Goal: Task Accomplishment & Management: Complete application form

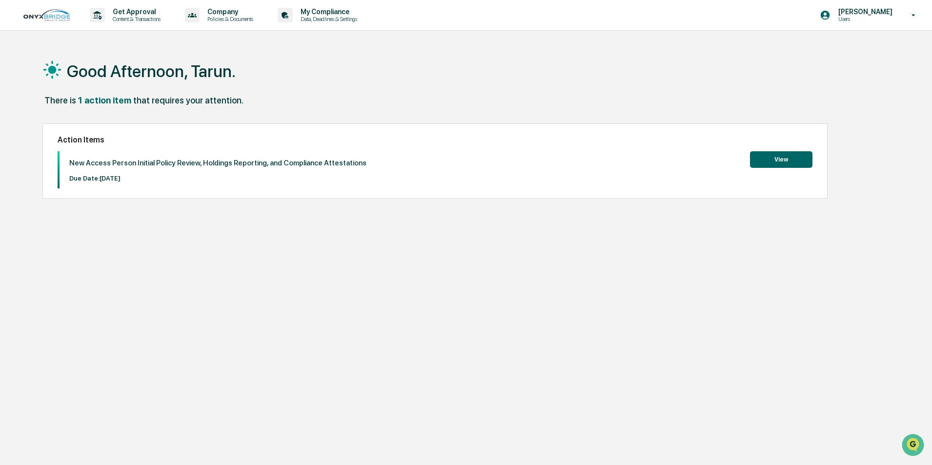
click at [765, 156] on button "View" at bounding box center [781, 159] width 62 height 17
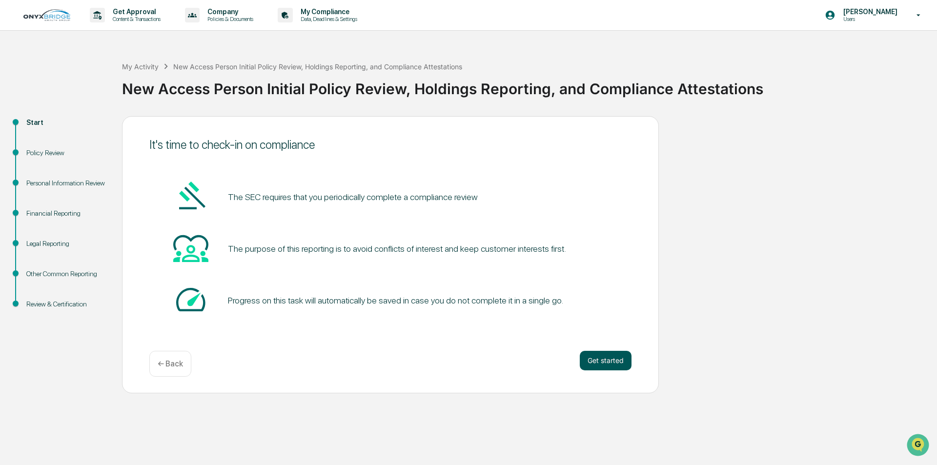
click at [609, 363] on button "Get started" at bounding box center [606, 361] width 52 height 20
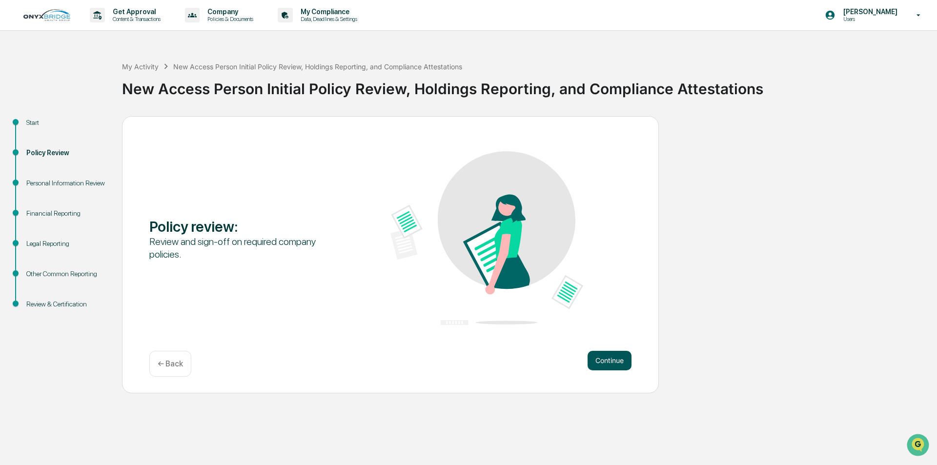
click at [607, 358] on button "Continue" at bounding box center [610, 361] width 44 height 20
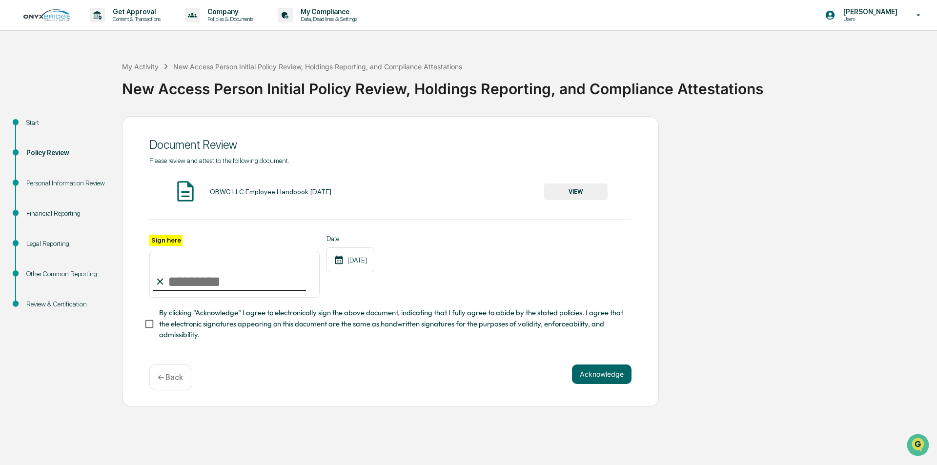
click at [586, 190] on button "VIEW" at bounding box center [575, 192] width 63 height 17
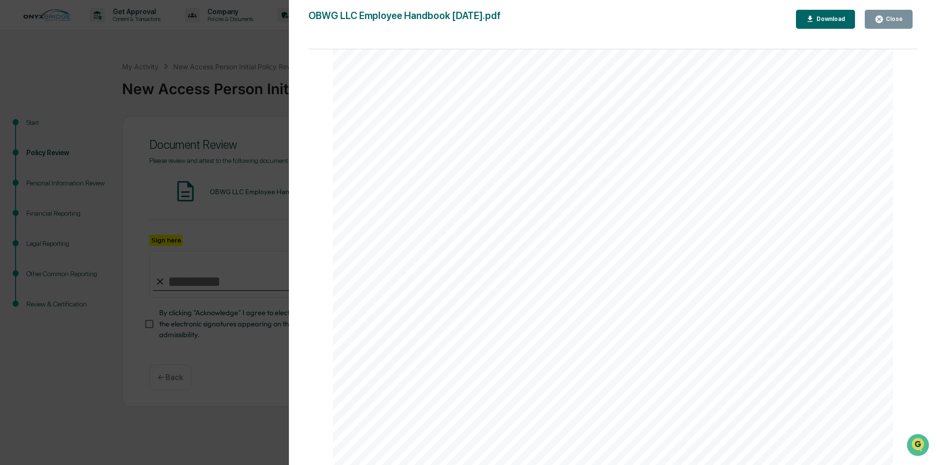
scroll to position [30617, 0]
click at [887, 17] on div "Close" at bounding box center [893, 19] width 19 height 7
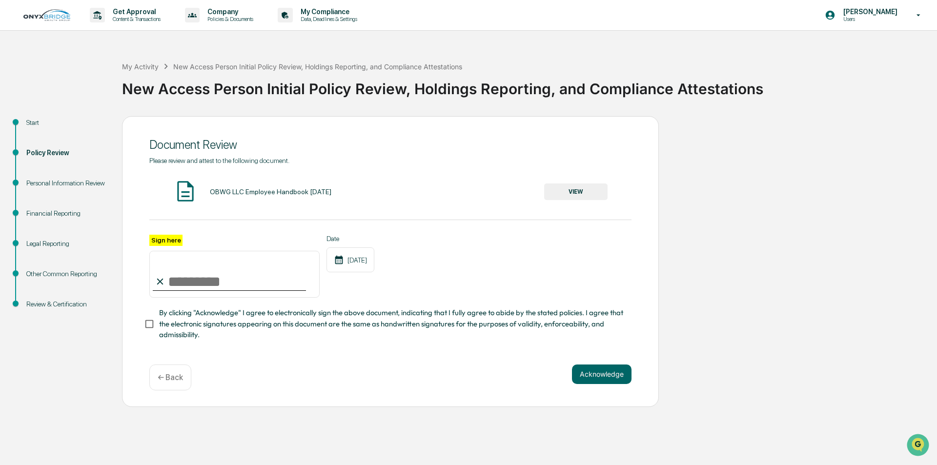
click at [173, 285] on input "Sign here" at bounding box center [234, 274] width 170 height 47
type input "**********"
click at [595, 376] on button "Acknowledge" at bounding box center [602, 375] width 60 height 20
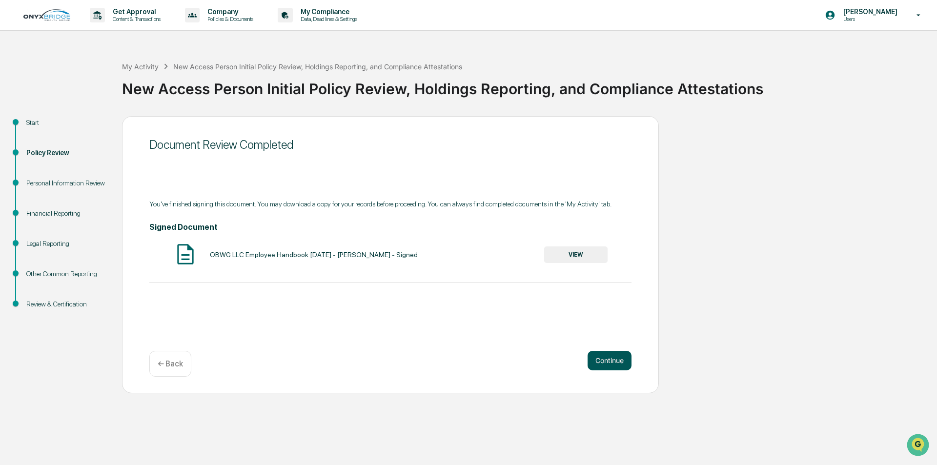
click at [611, 357] on button "Continue" at bounding box center [610, 361] width 44 height 20
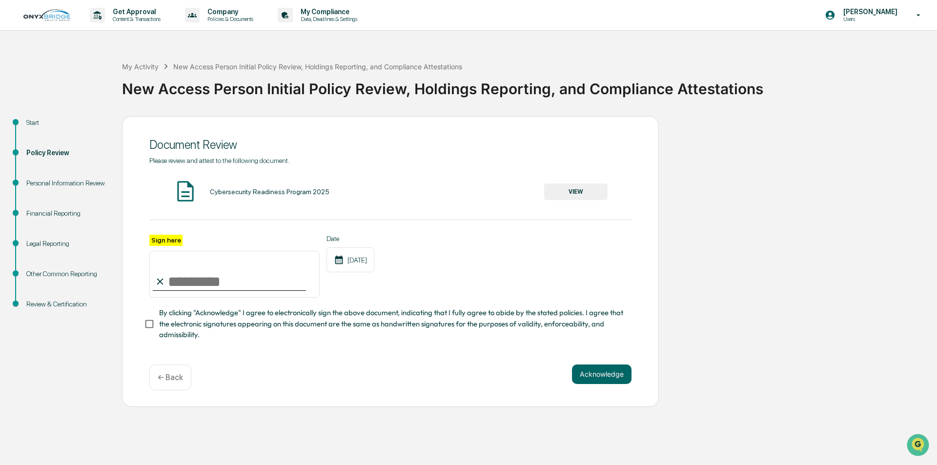
click at [561, 193] on button "VIEW" at bounding box center [575, 192] width 63 height 17
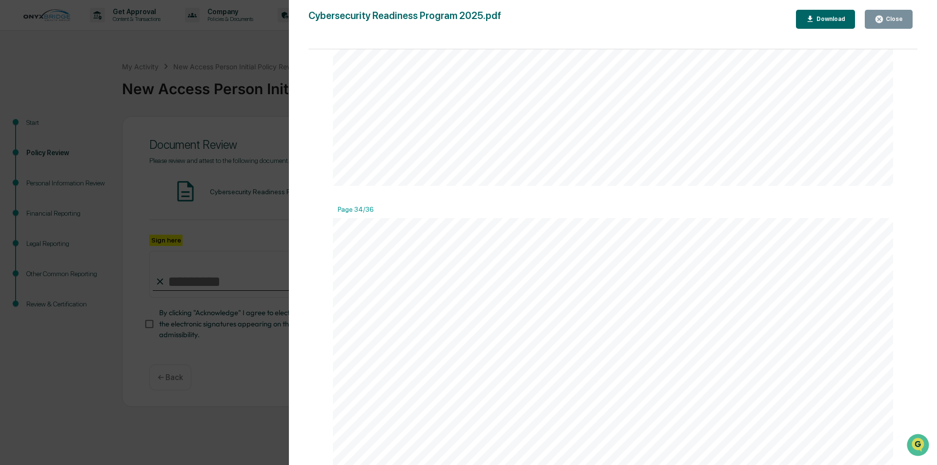
scroll to position [26831, 0]
click at [889, 24] on button "Close" at bounding box center [889, 19] width 48 height 19
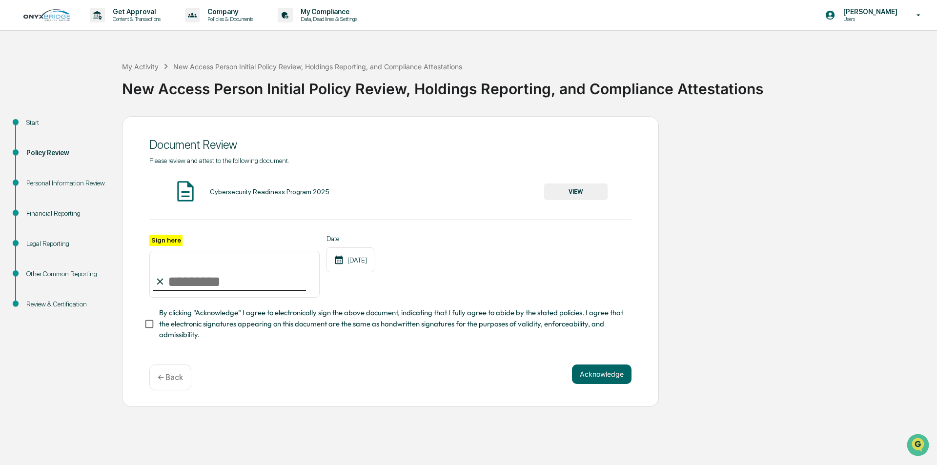
click at [168, 283] on input "Sign here" at bounding box center [234, 274] width 170 height 47
type input "**********"
click at [604, 377] on button "Acknowledge" at bounding box center [602, 375] width 60 height 20
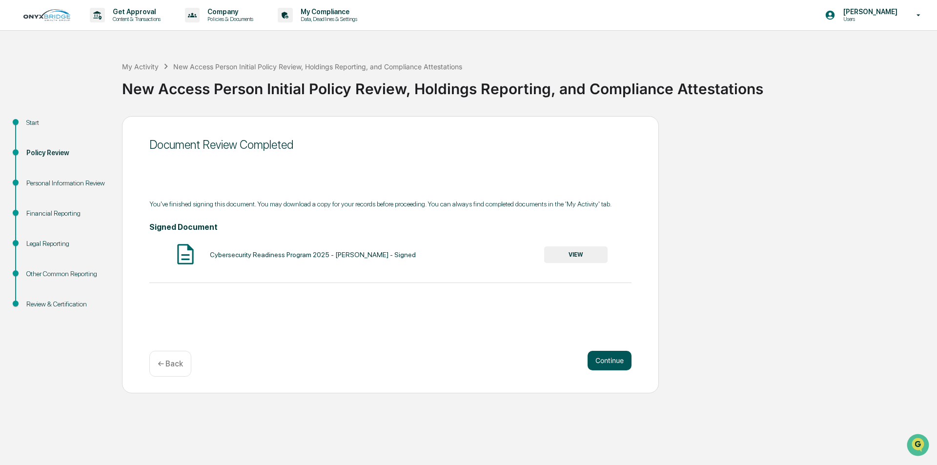
click at [606, 362] on button "Continue" at bounding box center [610, 361] width 44 height 20
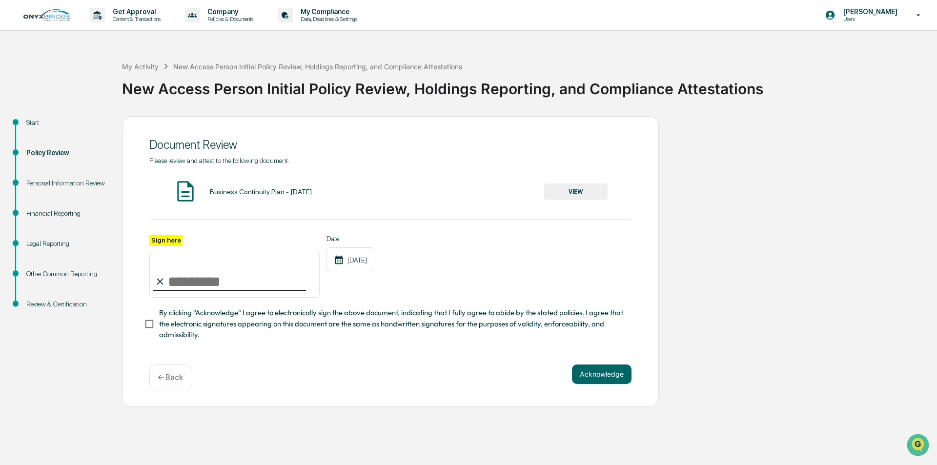
click at [577, 192] on button "VIEW" at bounding box center [575, 192] width 63 height 17
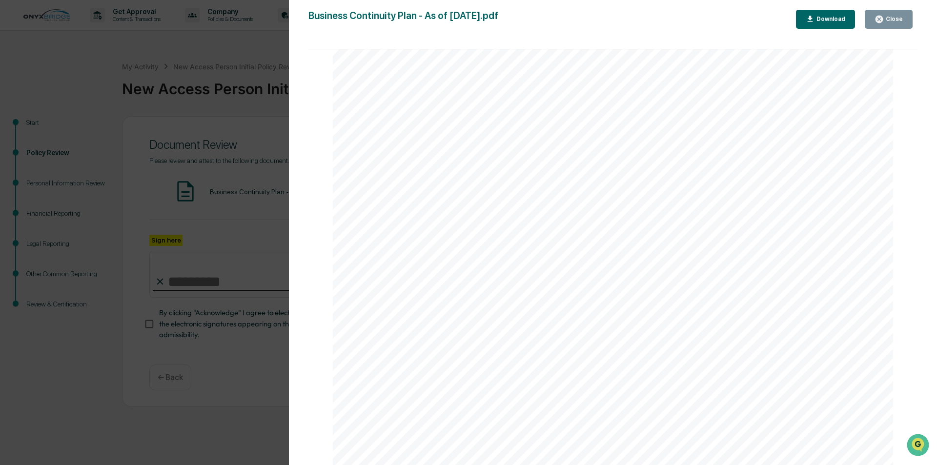
scroll to position [3360, 0]
click at [887, 20] on div "Close" at bounding box center [893, 19] width 19 height 7
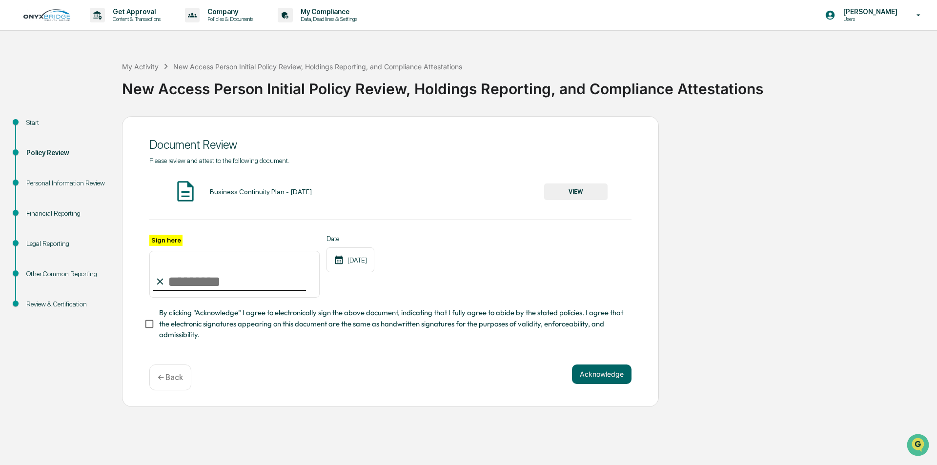
click at [179, 279] on input "Sign here" at bounding box center [234, 274] width 170 height 47
type input "**********"
click at [600, 381] on button "Acknowledge" at bounding box center [602, 375] width 60 height 20
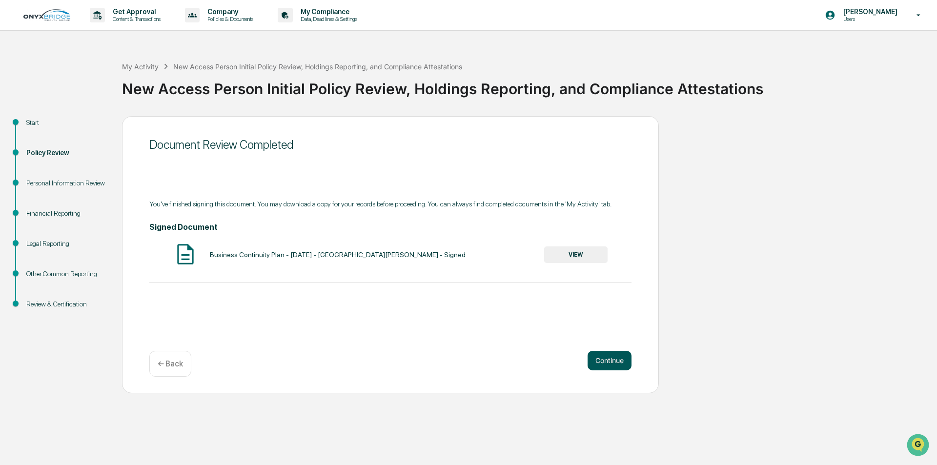
click at [606, 355] on button "Continue" at bounding box center [610, 361] width 44 height 20
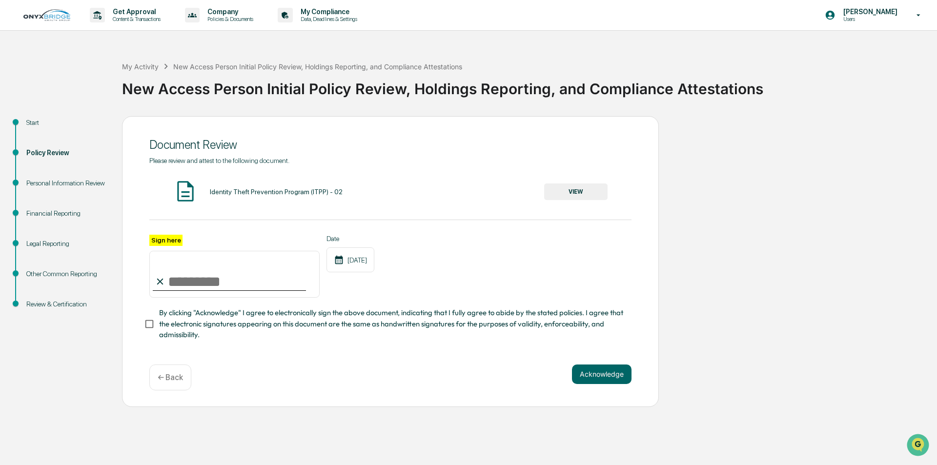
click at [579, 194] on button "VIEW" at bounding box center [575, 192] width 63 height 17
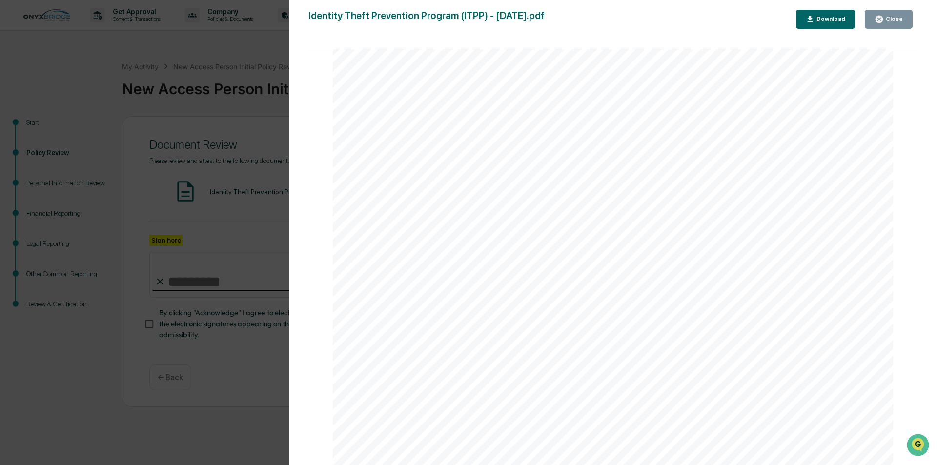
scroll to position [4117, 0]
click at [887, 18] on div "Close" at bounding box center [893, 19] width 19 height 7
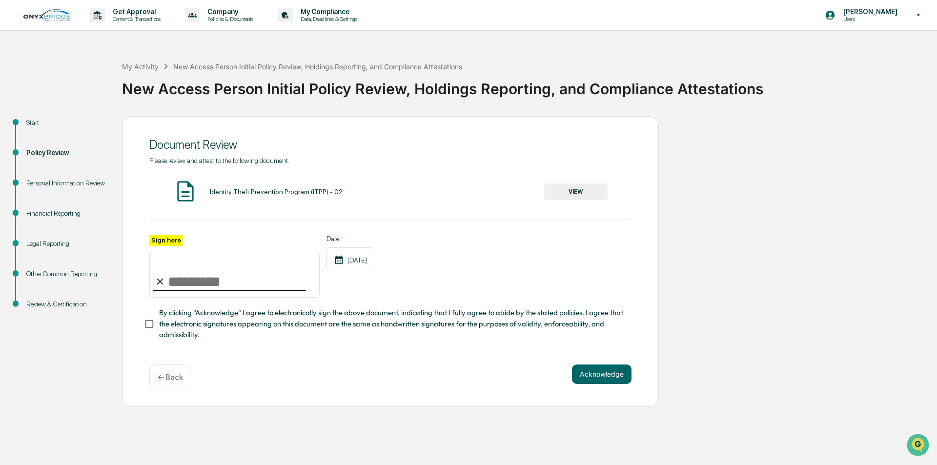
click at [177, 282] on input "Sign here" at bounding box center [234, 274] width 170 height 47
type input "**********"
click at [596, 382] on button "Acknowledge" at bounding box center [602, 375] width 60 height 20
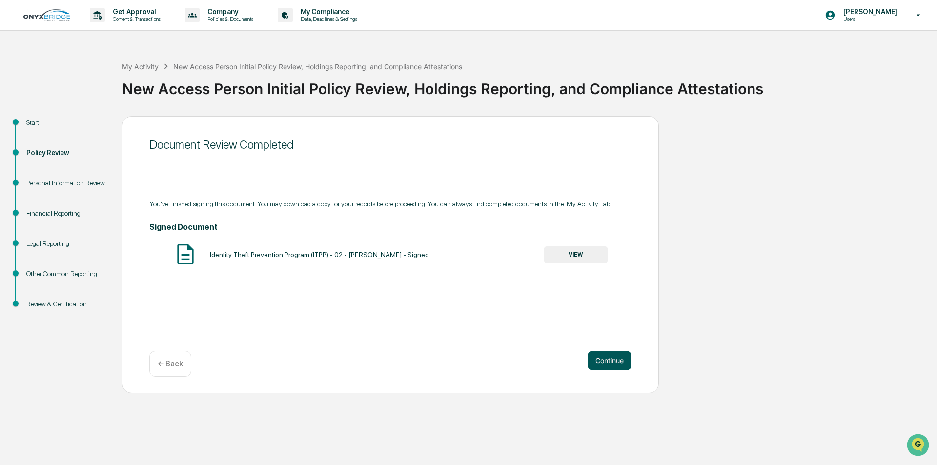
click at [601, 362] on button "Continue" at bounding box center [610, 361] width 44 height 20
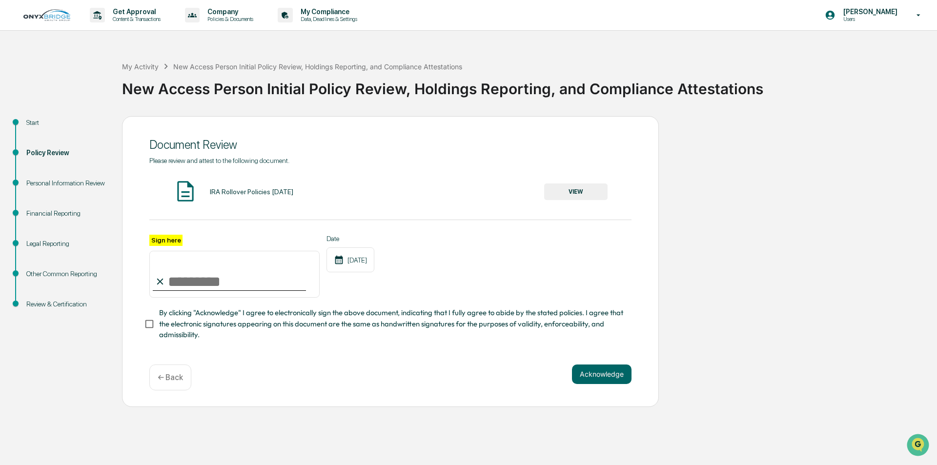
click at [571, 186] on button "VIEW" at bounding box center [575, 192] width 63 height 17
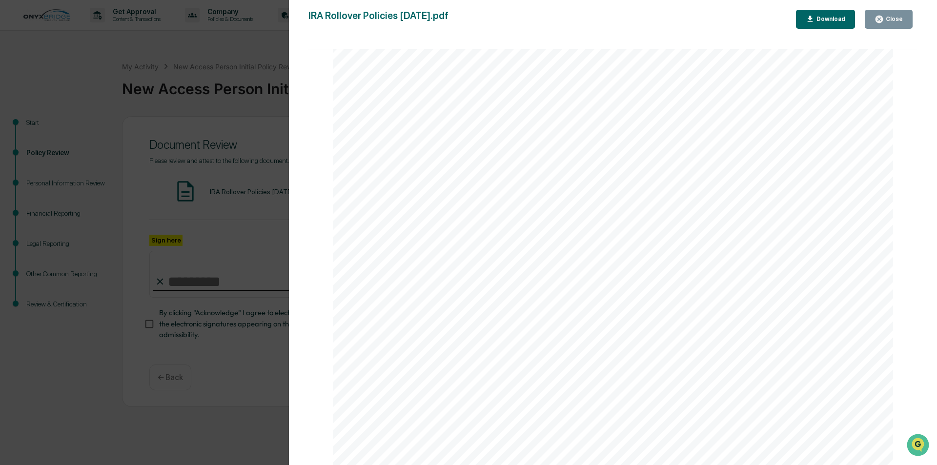
scroll to position [1089, 0]
click at [888, 20] on div "Close" at bounding box center [893, 19] width 19 height 7
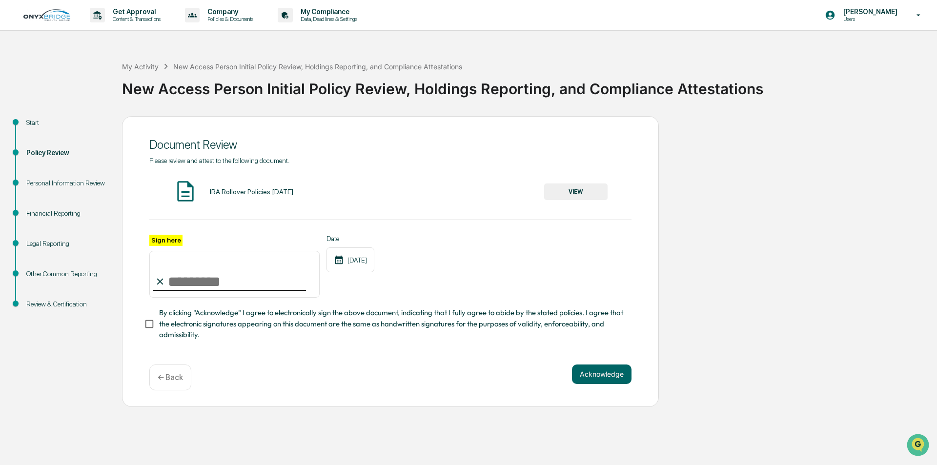
click at [175, 280] on input "Sign here" at bounding box center [234, 274] width 170 height 47
type input "**********"
click at [617, 384] on button "Acknowledge" at bounding box center [602, 375] width 60 height 20
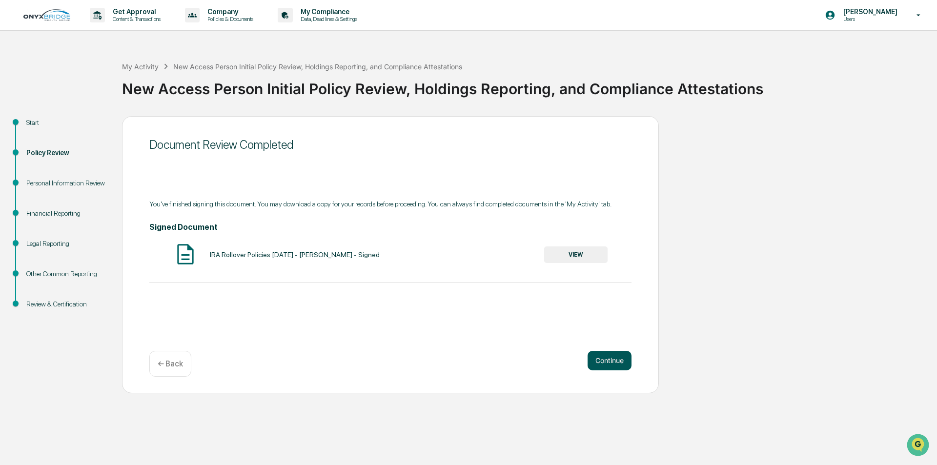
click at [612, 364] on button "Continue" at bounding box center [610, 361] width 44 height 20
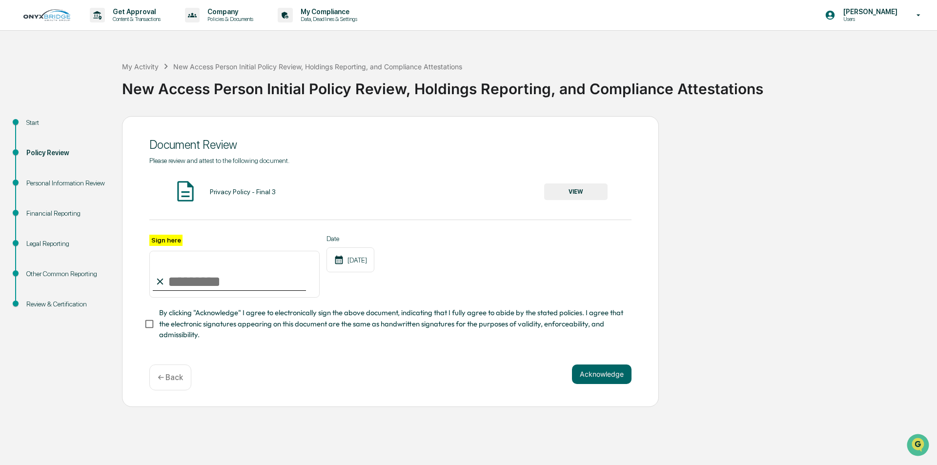
click at [553, 190] on button "VIEW" at bounding box center [575, 192] width 63 height 17
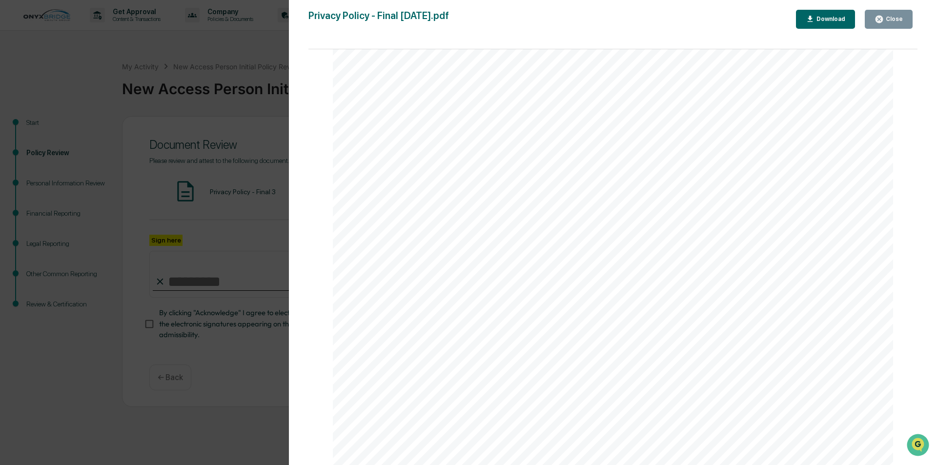
drag, startPoint x: 916, startPoint y: 81, endPoint x: 5, endPoint y: 1, distance: 914.9
click at [890, 22] on div "Close" at bounding box center [893, 19] width 19 height 7
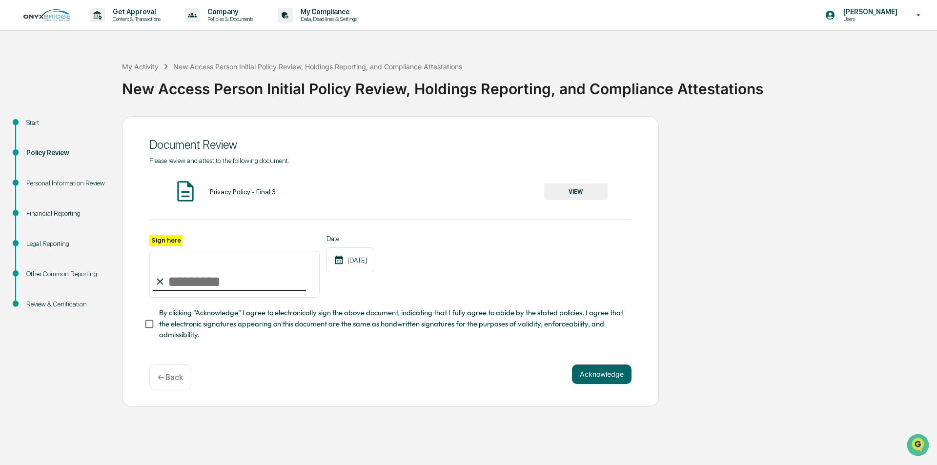
click at [185, 276] on input "Sign here" at bounding box center [234, 274] width 170 height 47
type input "**********"
click at [603, 376] on button "Acknowledge" at bounding box center [602, 375] width 60 height 20
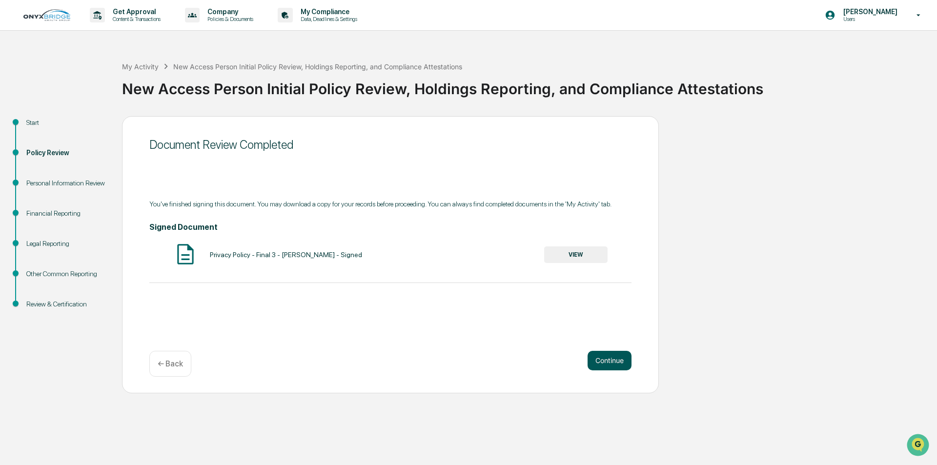
click at [614, 362] on button "Continue" at bounding box center [610, 361] width 44 height 20
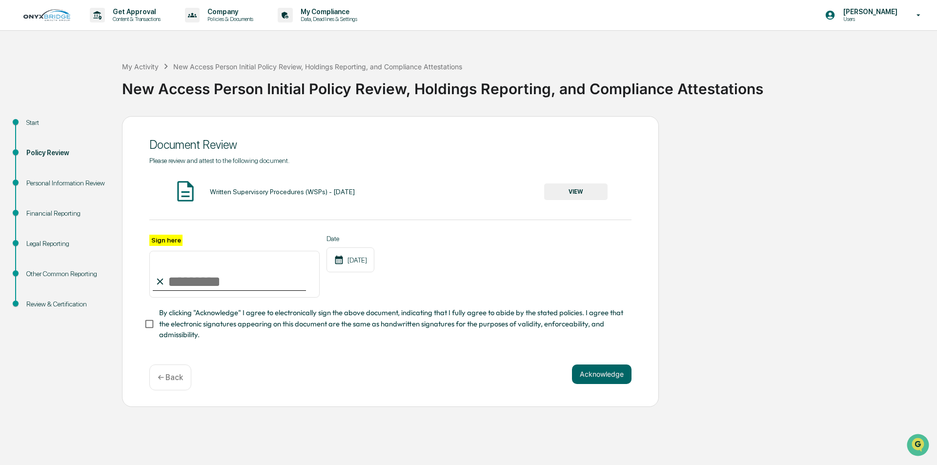
click at [573, 186] on button "VIEW" at bounding box center [575, 192] width 63 height 17
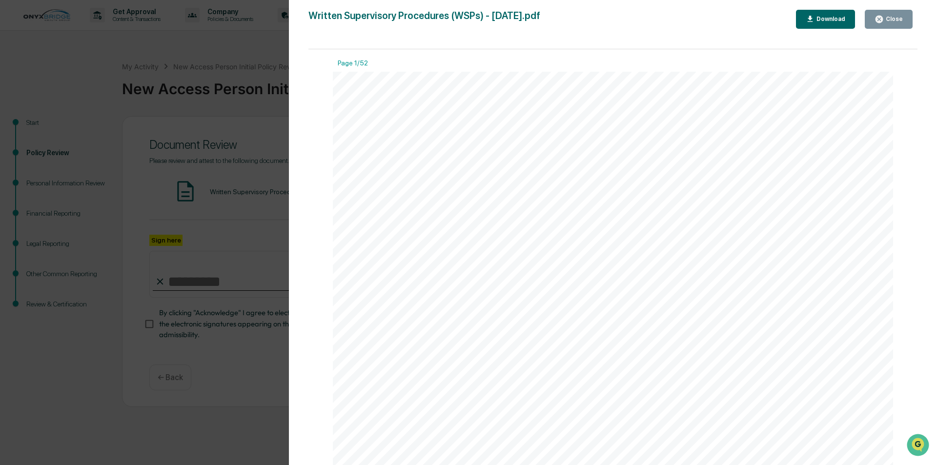
click at [887, 18] on div "Close" at bounding box center [893, 19] width 19 height 7
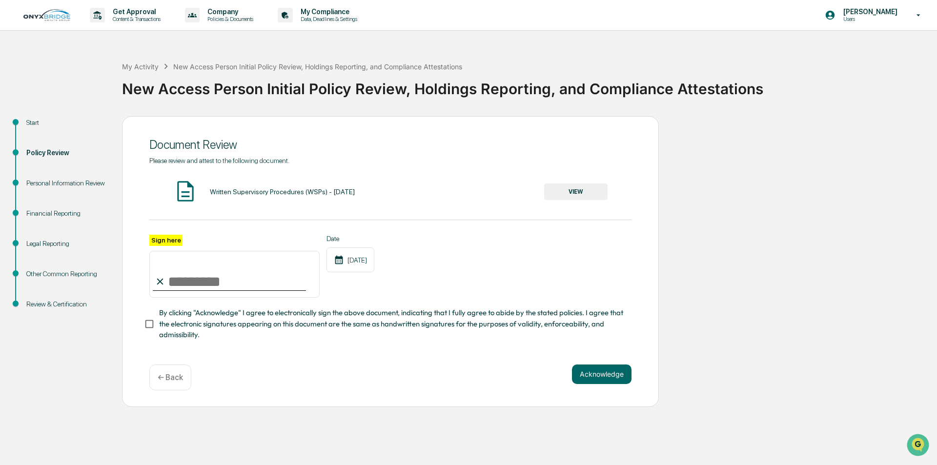
click at [176, 282] on input "Sign here" at bounding box center [234, 274] width 170 height 47
type input "**********"
click at [594, 372] on button "Acknowledge" at bounding box center [602, 375] width 60 height 20
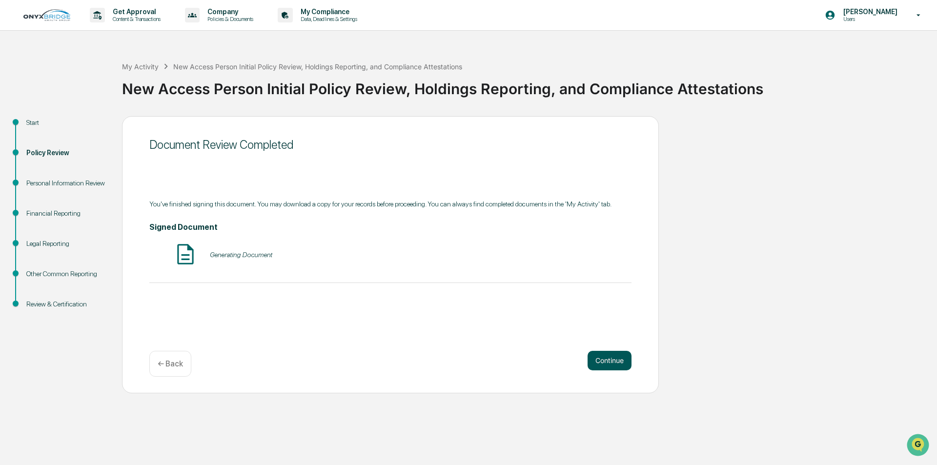
click at [603, 361] on button "Continue" at bounding box center [610, 361] width 44 height 20
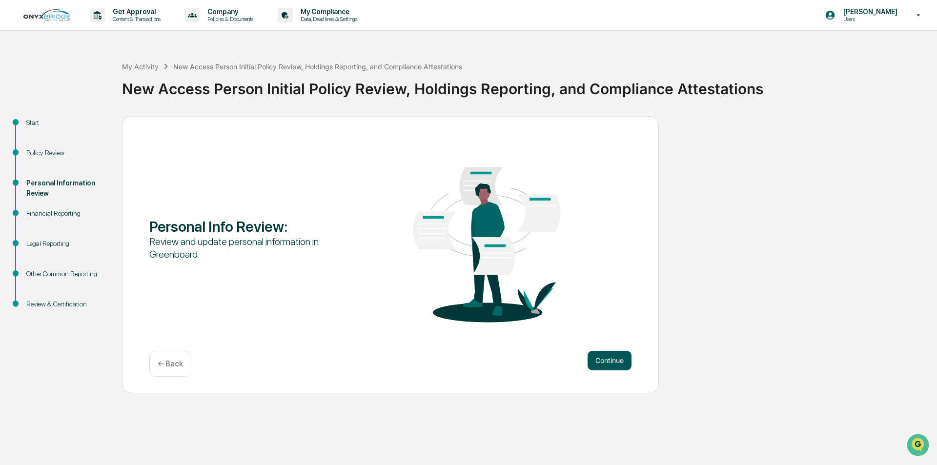
click at [613, 352] on button "Continue" at bounding box center [610, 361] width 44 height 20
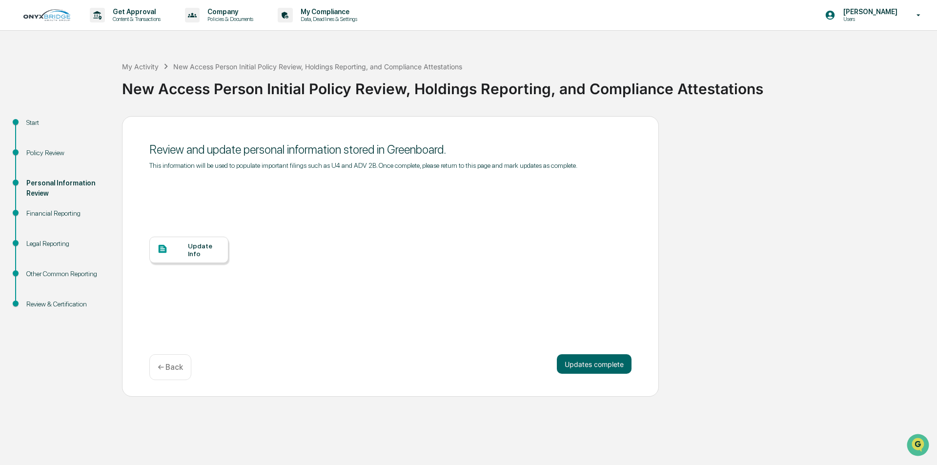
click at [186, 259] on div "Update Info" at bounding box center [188, 250] width 79 height 26
click at [618, 362] on button "Updates complete" at bounding box center [594, 364] width 75 height 20
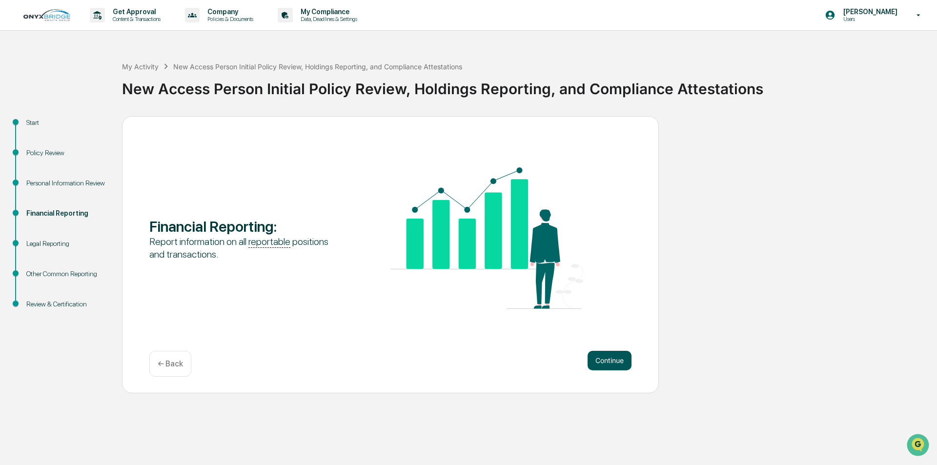
click at [606, 361] on button "Continue" at bounding box center [610, 361] width 44 height 20
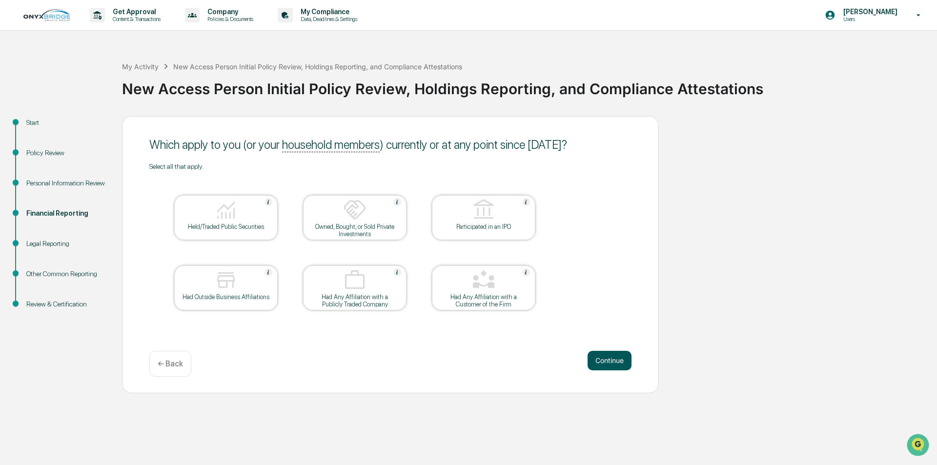
click at [616, 359] on button "Continue" at bounding box center [610, 361] width 44 height 20
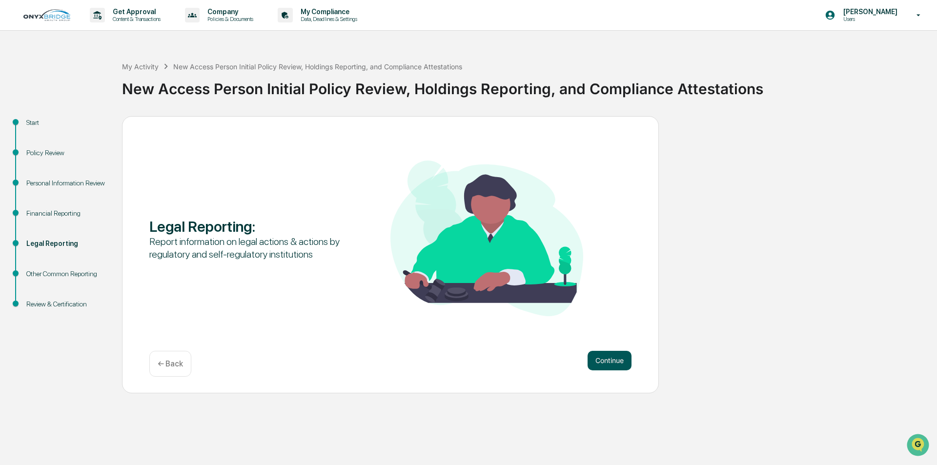
click at [611, 357] on button "Continue" at bounding box center [610, 361] width 44 height 20
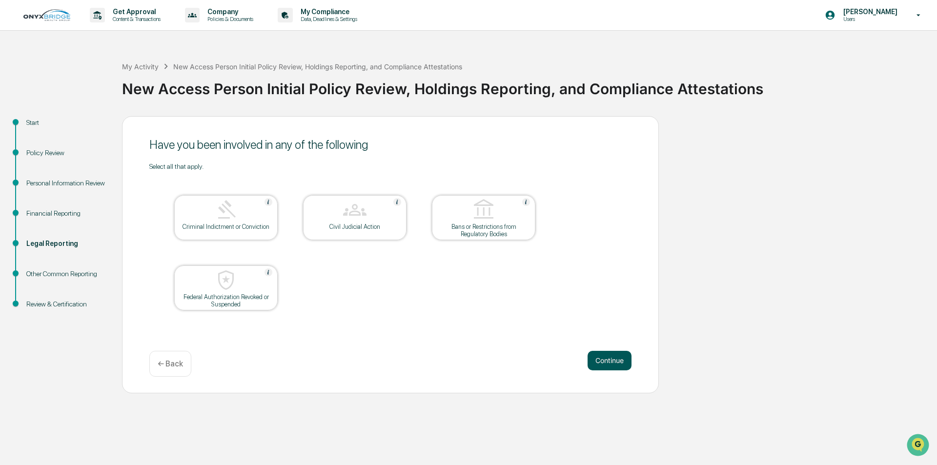
click at [601, 357] on button "Continue" at bounding box center [610, 361] width 44 height 20
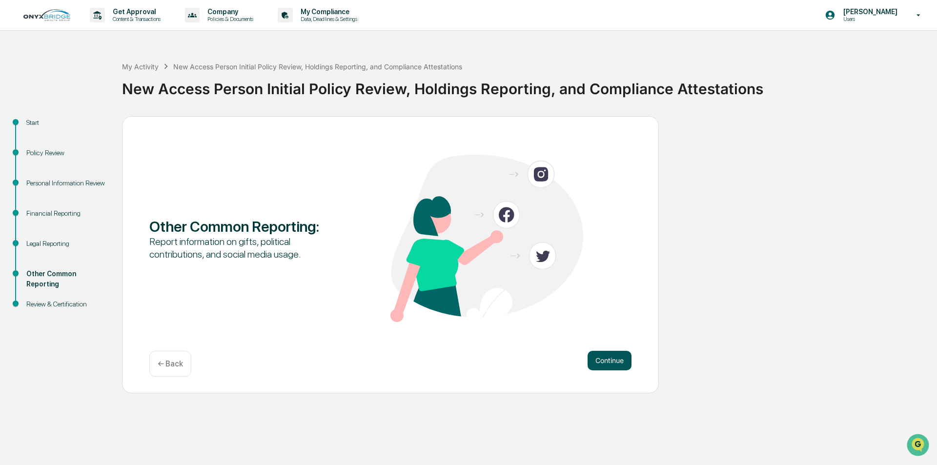
click at [606, 361] on button "Continue" at bounding box center [610, 361] width 44 height 20
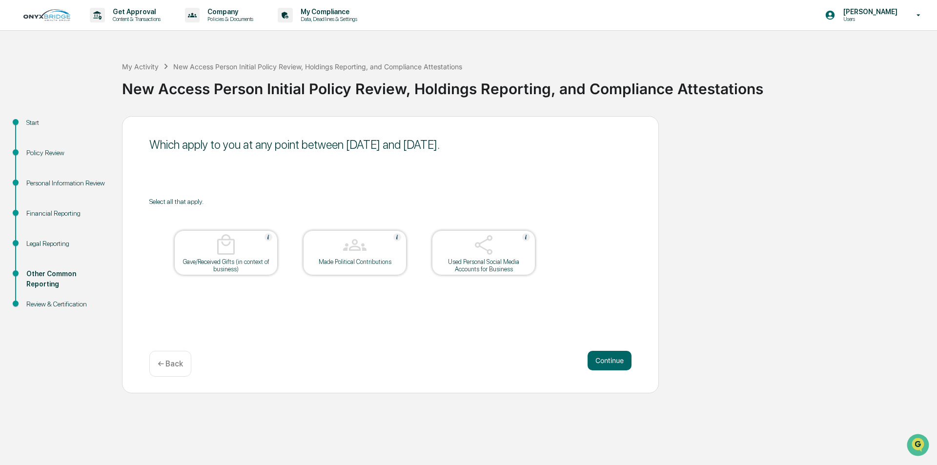
click at [496, 268] on div "Used Personal Social Media Accounts for Business" at bounding box center [484, 265] width 88 height 15
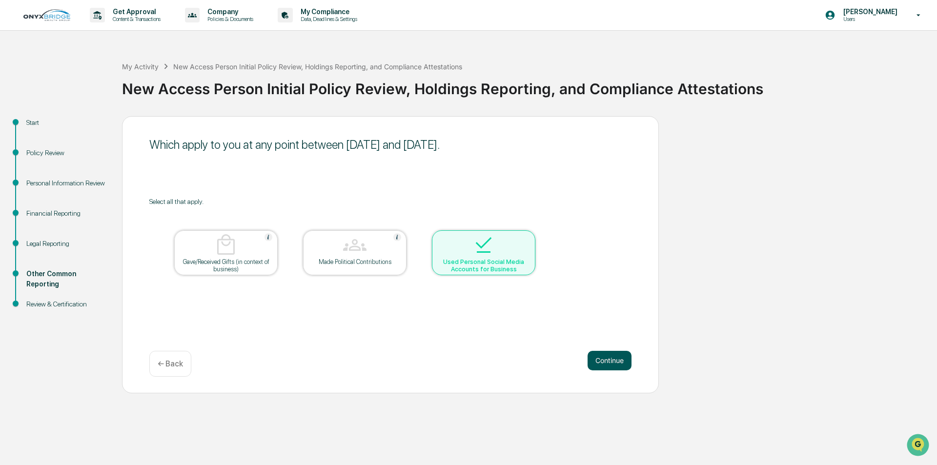
click at [605, 363] on button "Continue" at bounding box center [610, 361] width 44 height 20
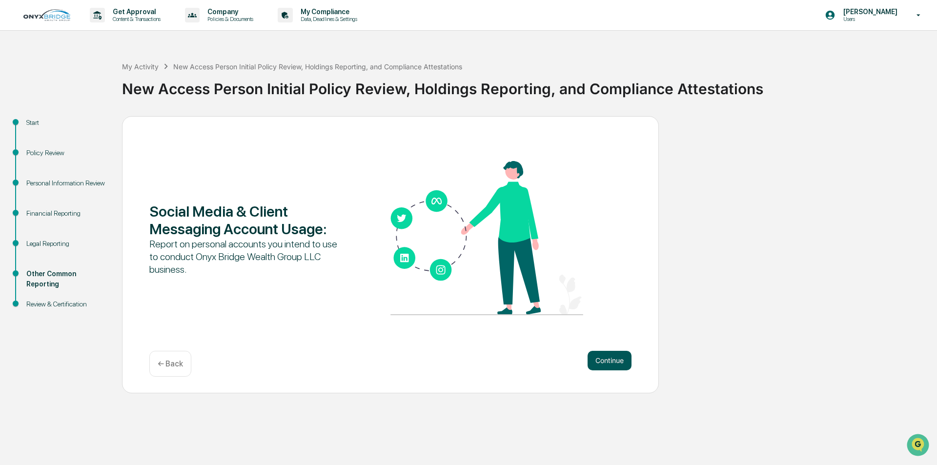
click at [601, 362] on button "Continue" at bounding box center [610, 361] width 44 height 20
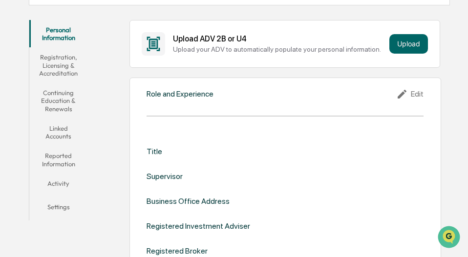
scroll to position [98, 0]
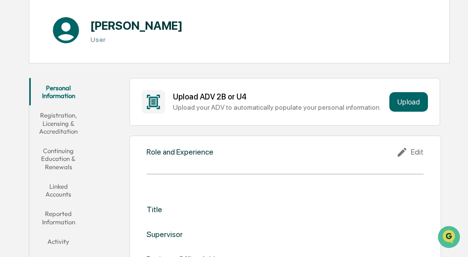
click at [48, 192] on button "Linked Accounts" at bounding box center [58, 191] width 59 height 28
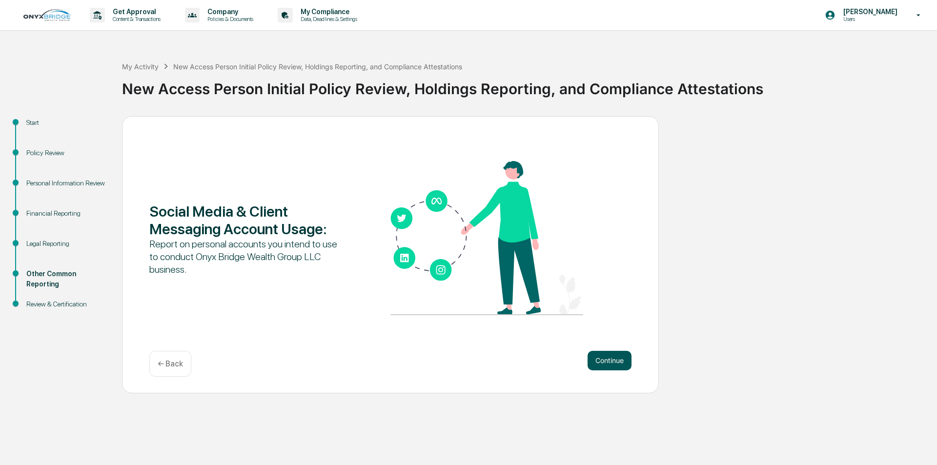
click at [601, 356] on button "Continue" at bounding box center [610, 361] width 44 height 20
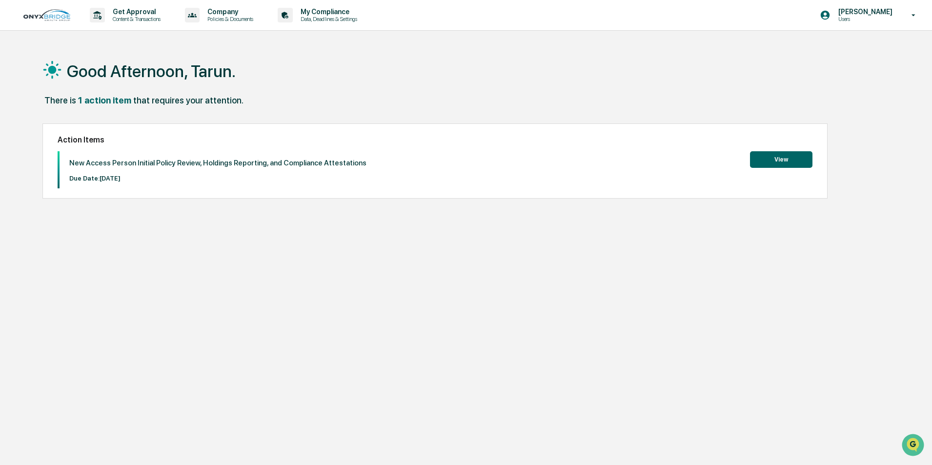
click at [763, 159] on button "View" at bounding box center [781, 159] width 62 height 17
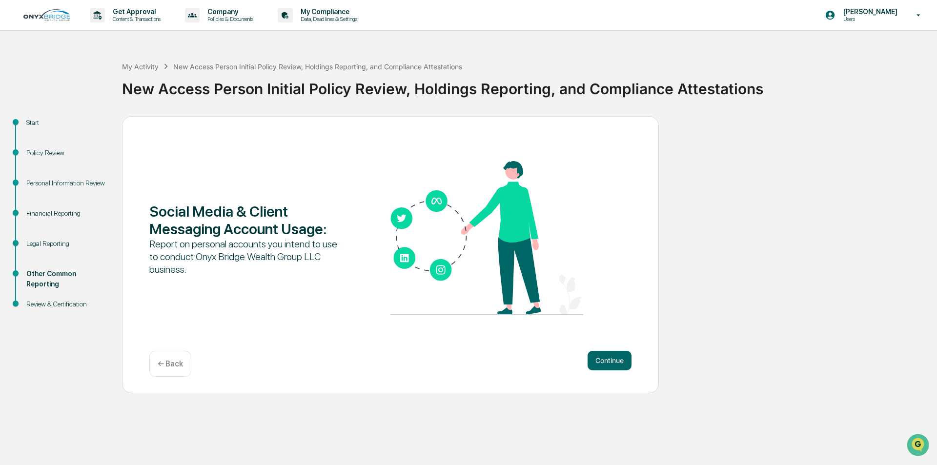
click at [174, 371] on div "← Back" at bounding box center [170, 364] width 42 height 26
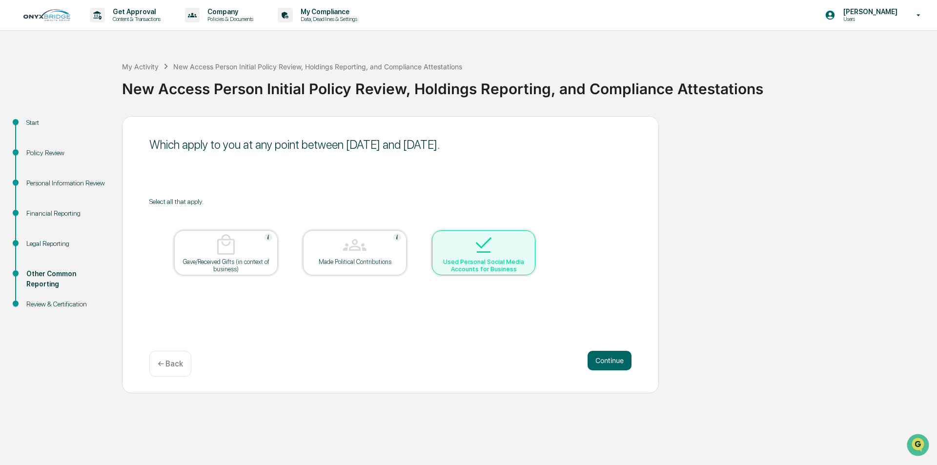
click at [535, 257] on div "Used Personal Social Media Accounts for Business" at bounding box center [483, 252] width 103 height 45
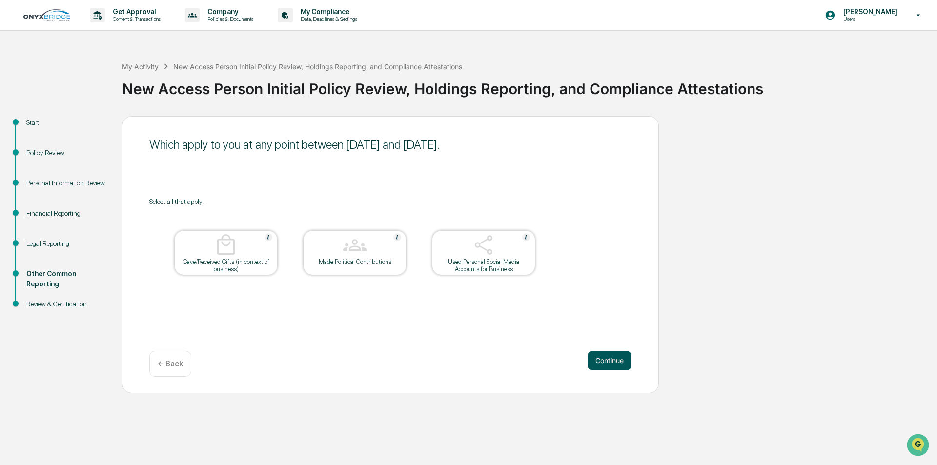
click at [621, 361] on button "Continue" at bounding box center [610, 361] width 44 height 20
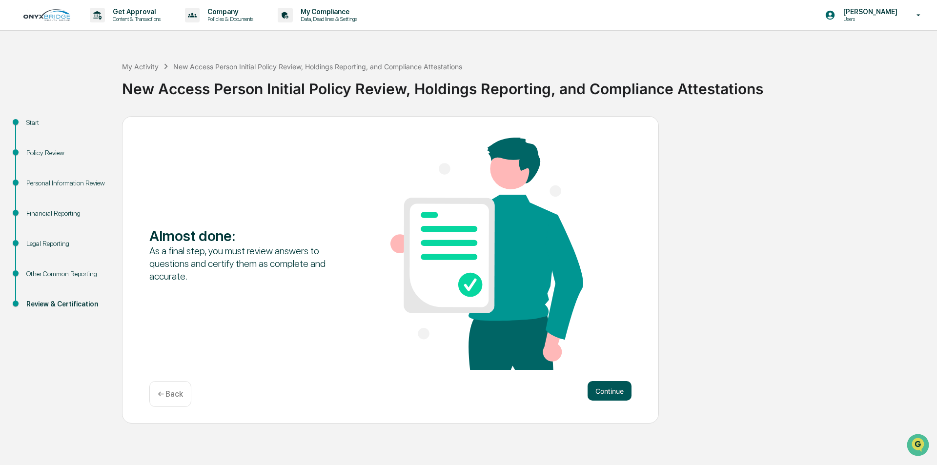
click at [613, 392] on button "Continue" at bounding box center [610, 391] width 44 height 20
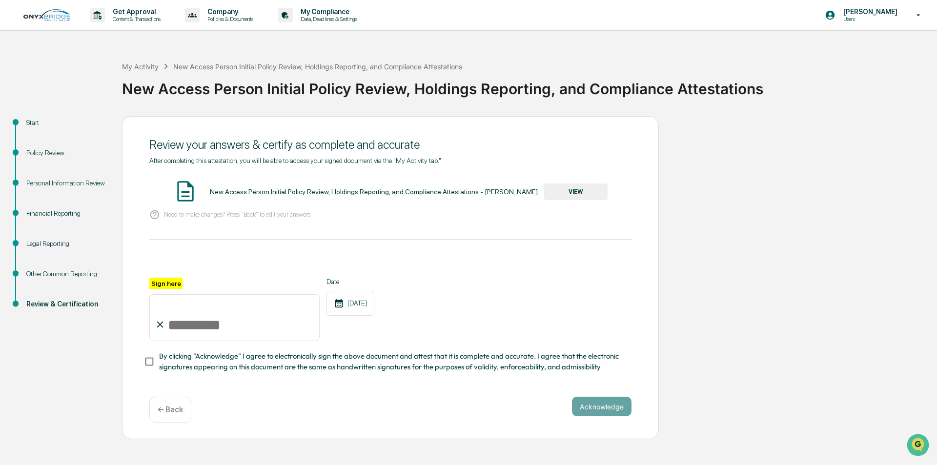
click at [581, 194] on button "VIEW" at bounding box center [575, 192] width 63 height 17
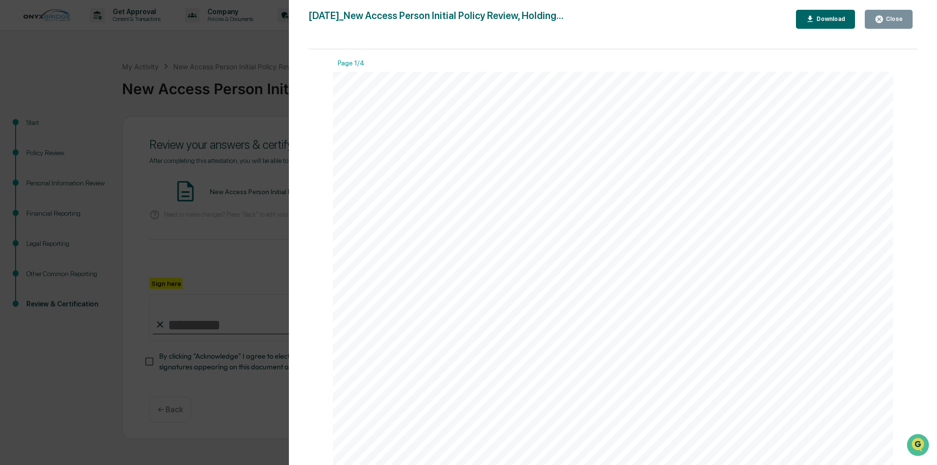
click at [895, 16] on div "Close" at bounding box center [893, 19] width 19 height 7
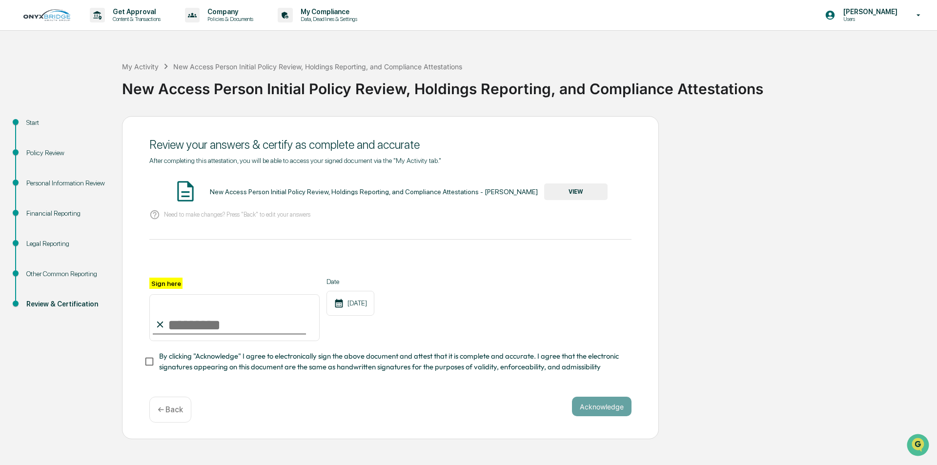
click at [197, 323] on input "Sign here" at bounding box center [234, 317] width 170 height 47
type input "**********"
click at [615, 409] on button "Acknowledge" at bounding box center [602, 407] width 60 height 20
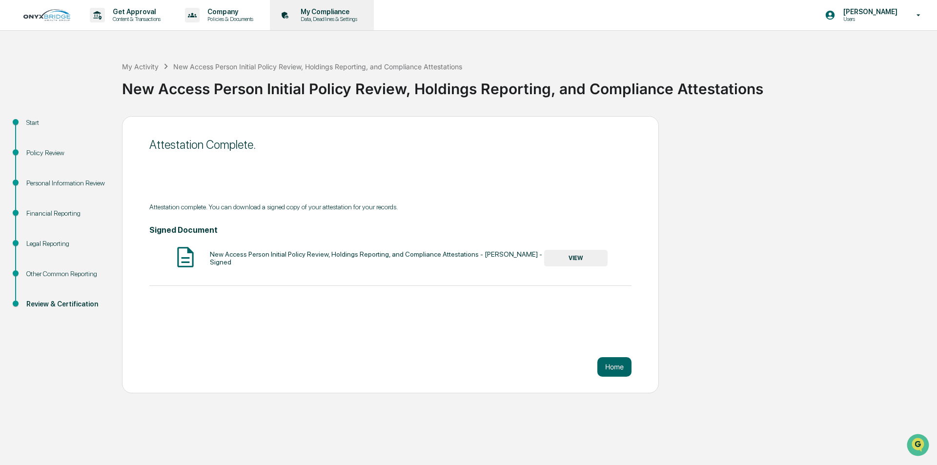
click at [347, 16] on p "Data, Deadlines & Settings" at bounding box center [327, 19] width 69 height 7
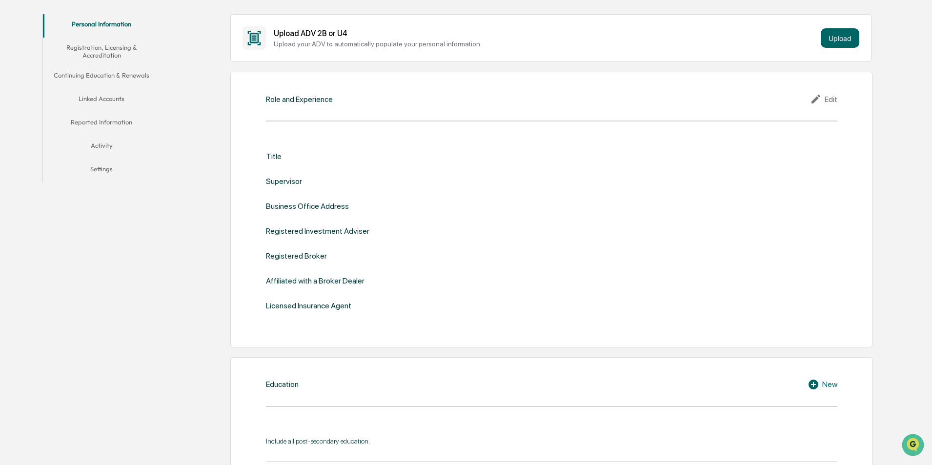
scroll to position [195, 0]
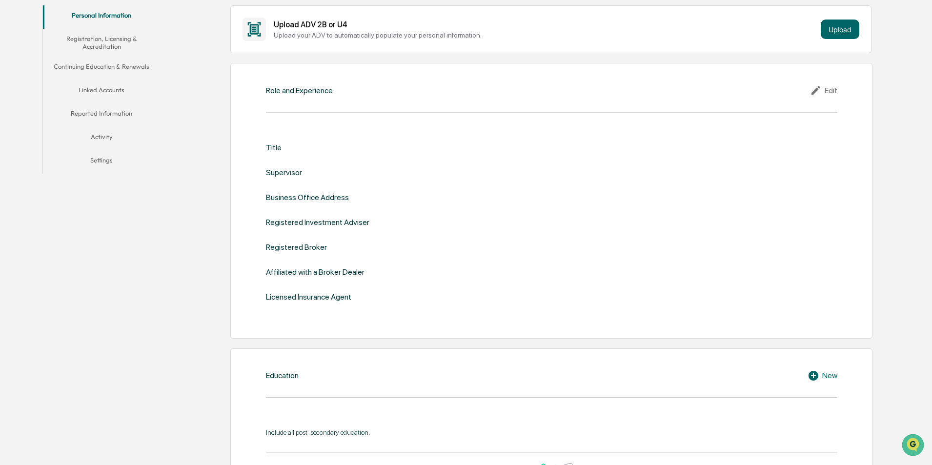
click at [110, 88] on button "Linked Accounts" at bounding box center [101, 91] width 117 height 23
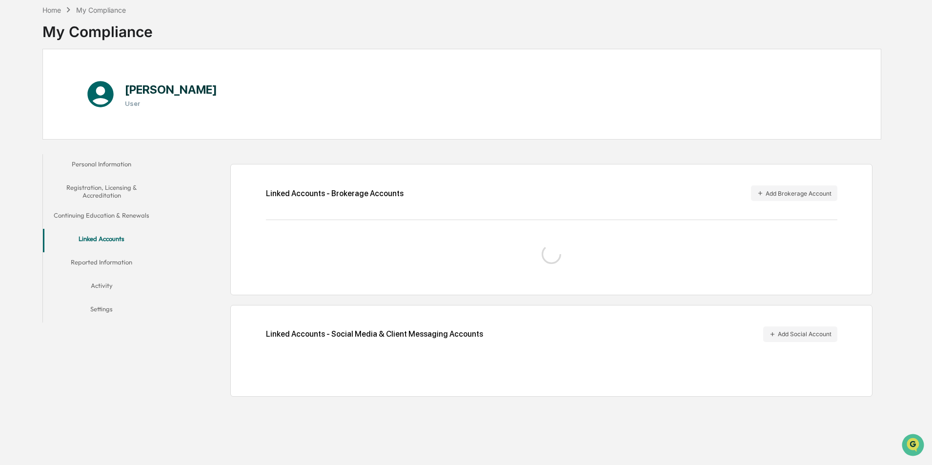
scroll to position [46, 0]
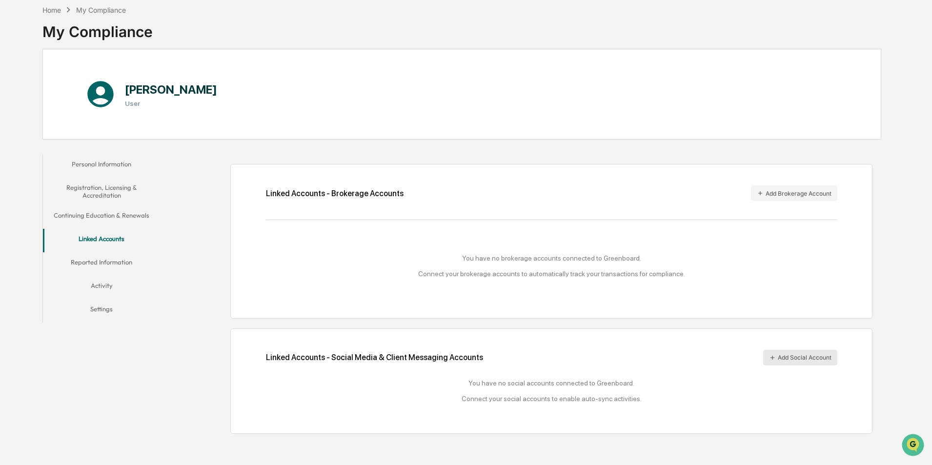
click at [795, 355] on button "Add Social Account" at bounding box center [800, 358] width 74 height 16
